Goal: Information Seeking & Learning: Check status

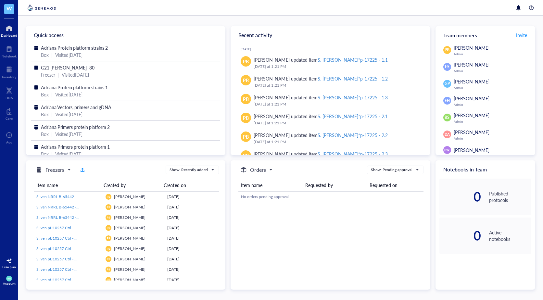
click at [76, 10] on div at bounding box center [280, 8] width 525 height 16
click at [8, 7] on span "W" at bounding box center [9, 8] width 6 height 8
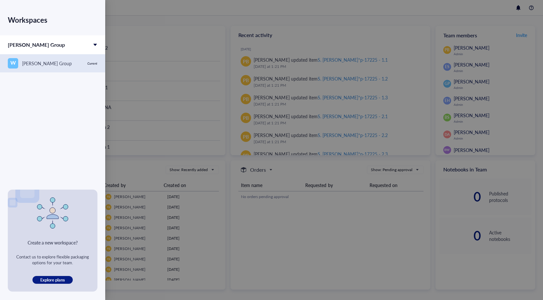
click at [56, 58] on div "W [PERSON_NAME] Group" at bounding box center [46, 63] width 76 height 10
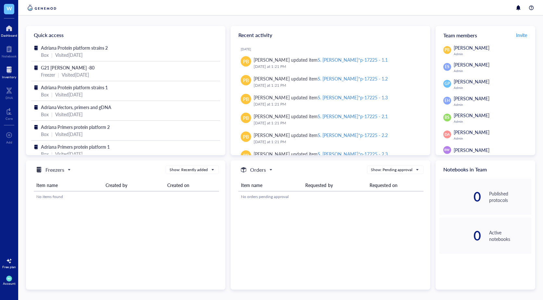
click at [11, 67] on div at bounding box center [9, 70] width 14 height 10
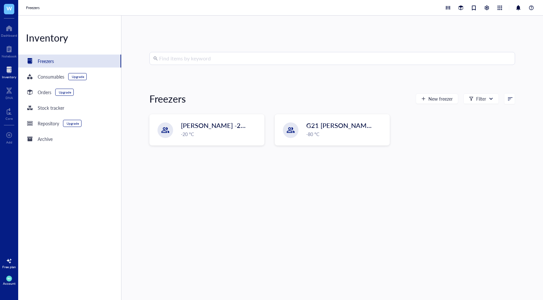
click at [219, 59] on input "search" at bounding box center [335, 58] width 352 height 12
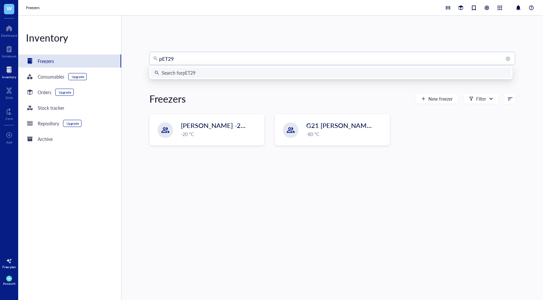
type input "pET29a"
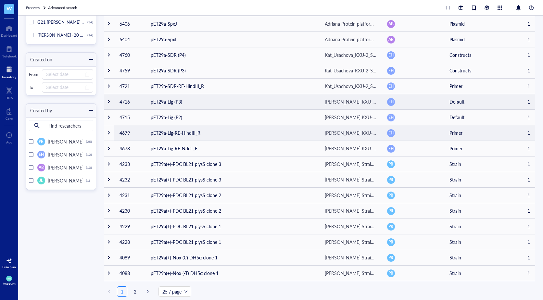
scroll to position [171, 0]
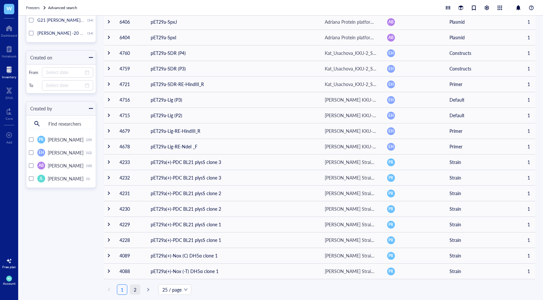
click at [133, 288] on link "2" at bounding box center [135, 290] width 10 height 10
